Goal: Task Accomplishment & Management: Manage account settings

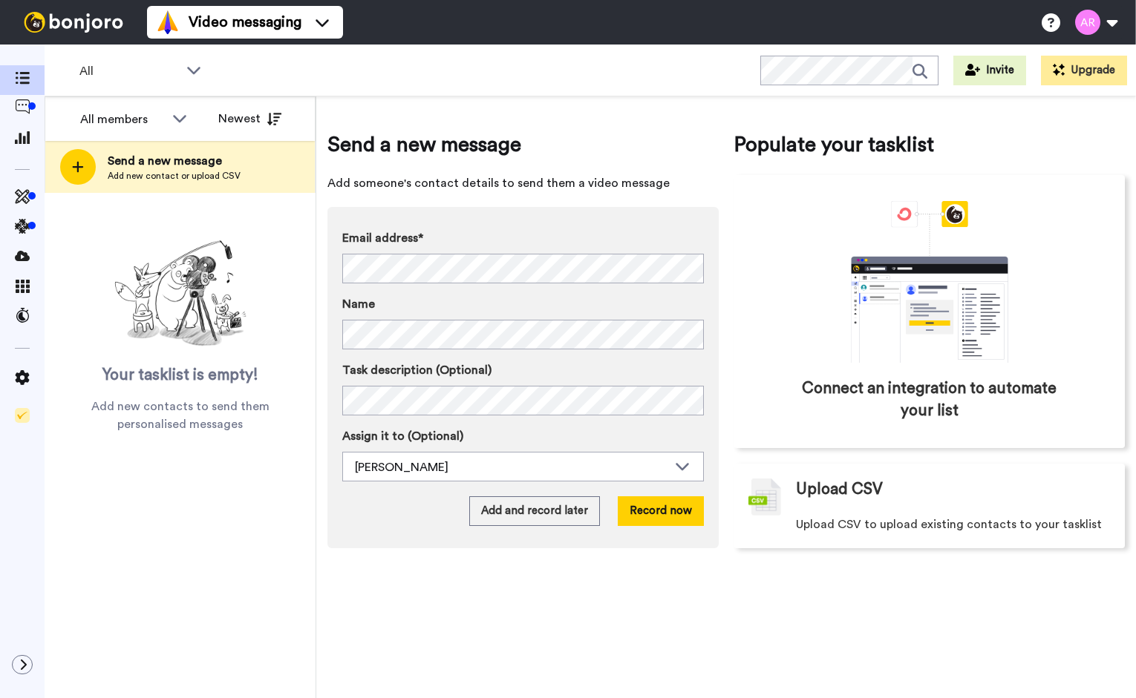
click at [1094, 24] on button at bounding box center [1095, 22] width 56 height 33
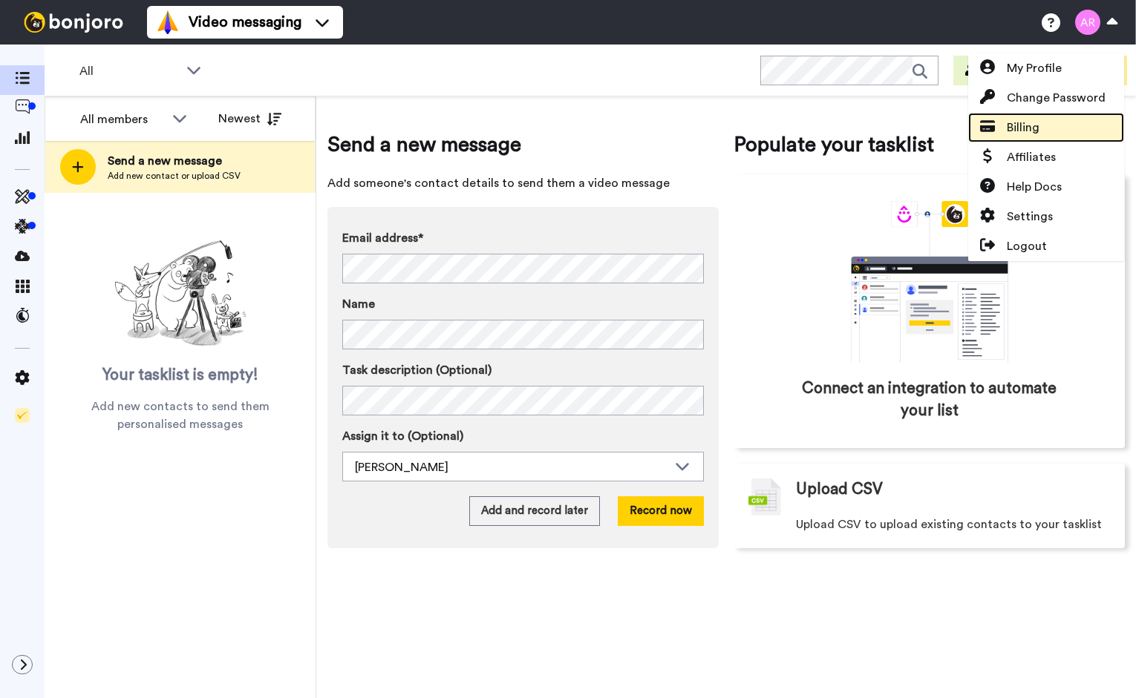
click at [1021, 126] on span "Billing" at bounding box center [1022, 128] width 33 height 18
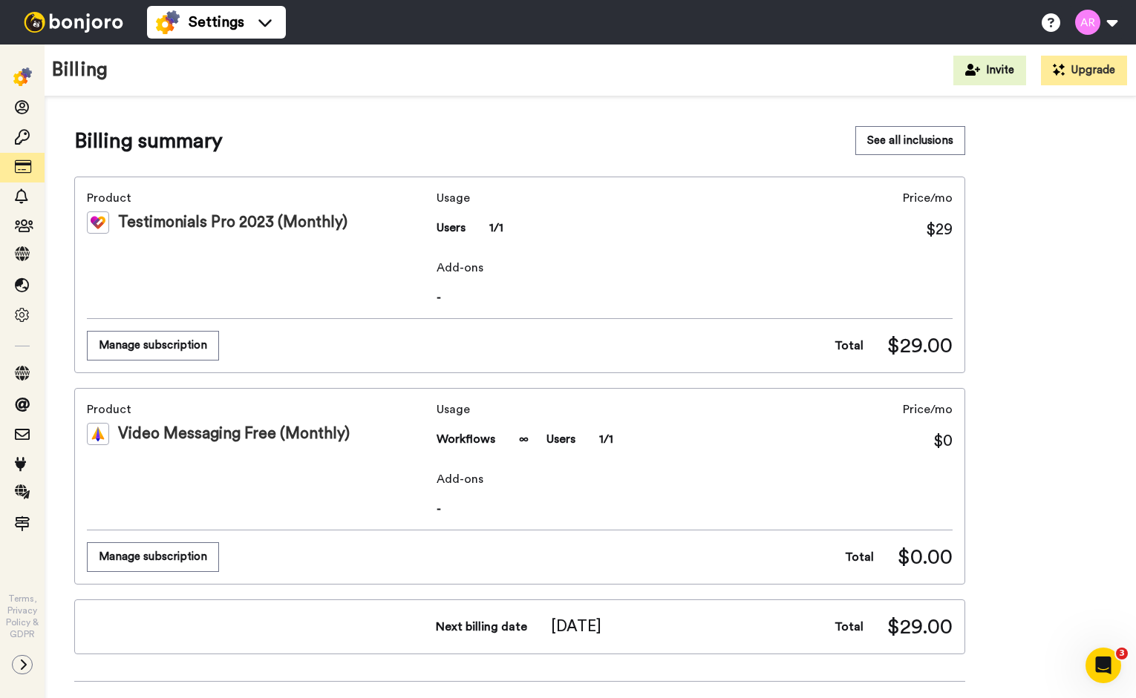
click at [871, 296] on span "-" at bounding box center [694, 298] width 516 height 18
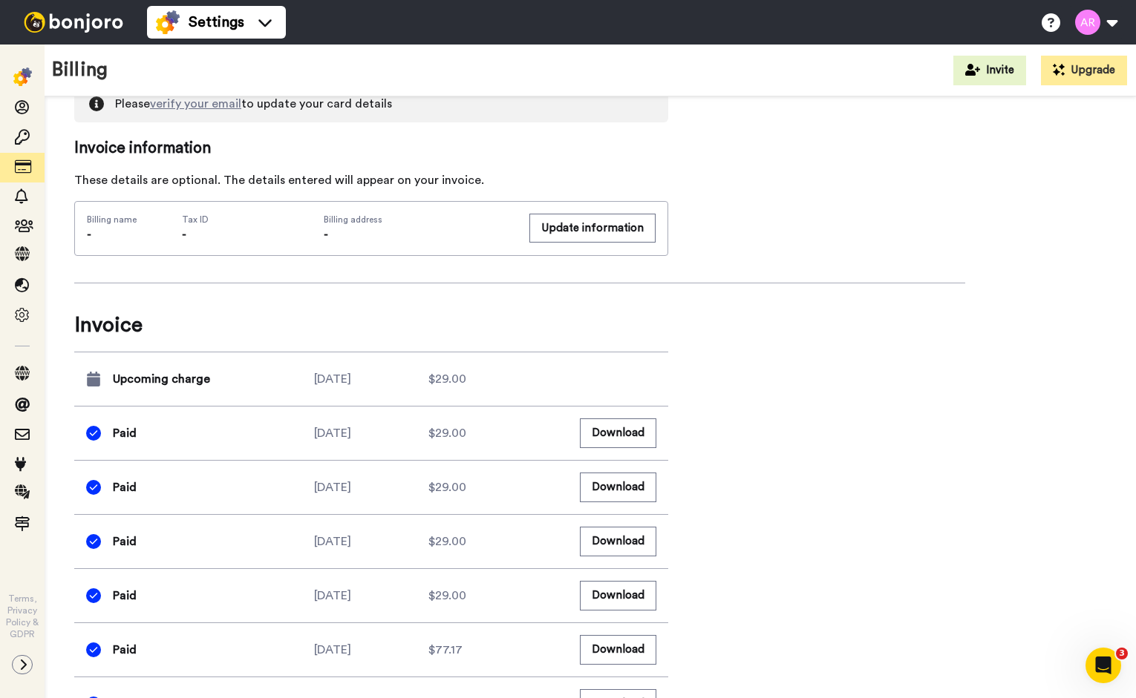
scroll to position [814, 0]
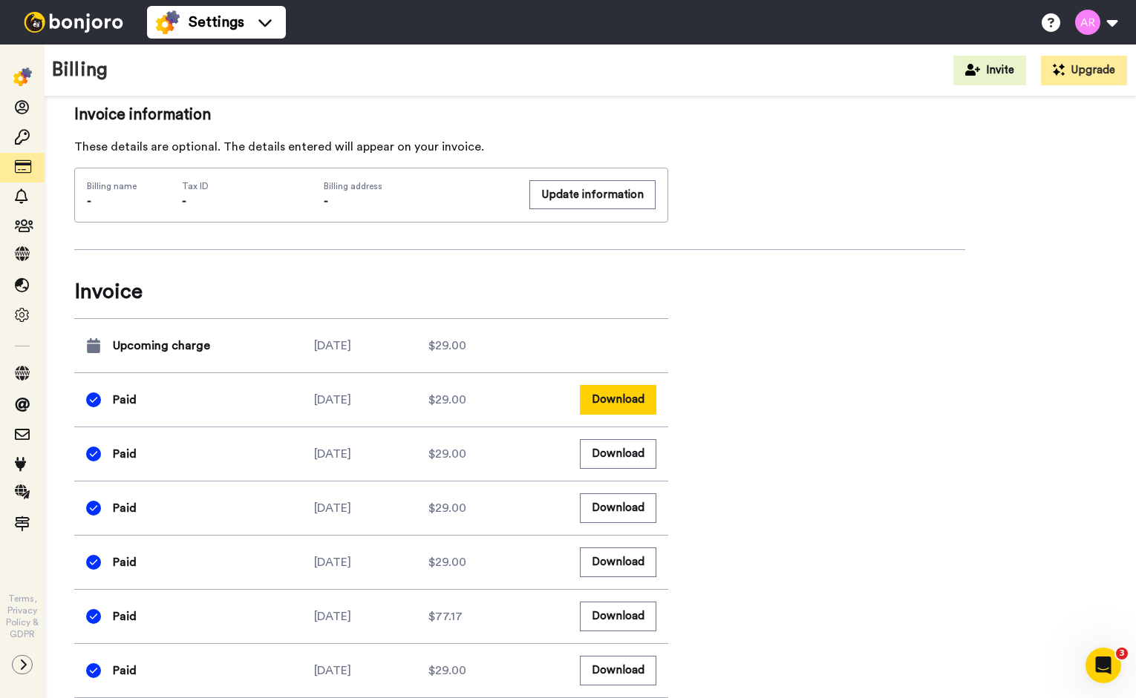
click at [623, 400] on button "Download" at bounding box center [618, 399] width 76 height 29
